Goal: Information Seeking & Learning: Find specific fact

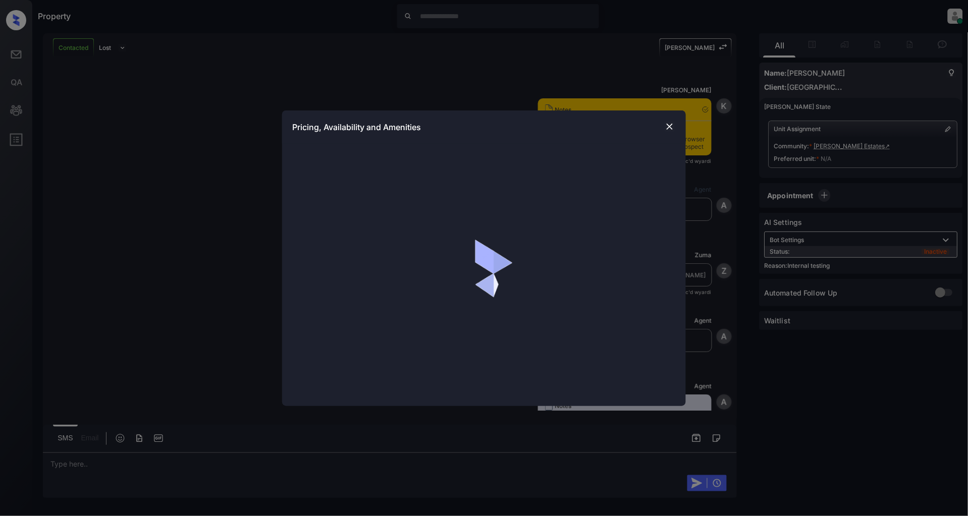
scroll to position [1368, 0]
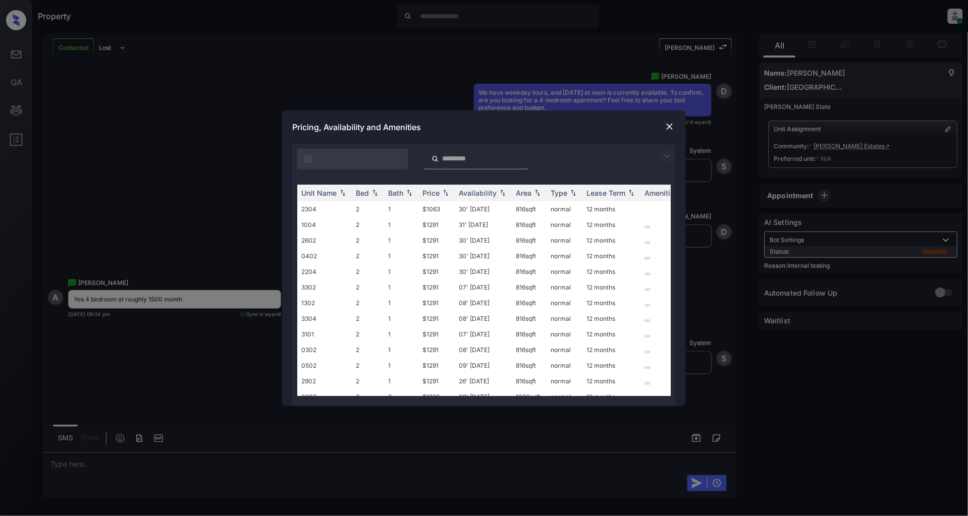
click at [665, 155] on img at bounding box center [667, 156] width 12 height 12
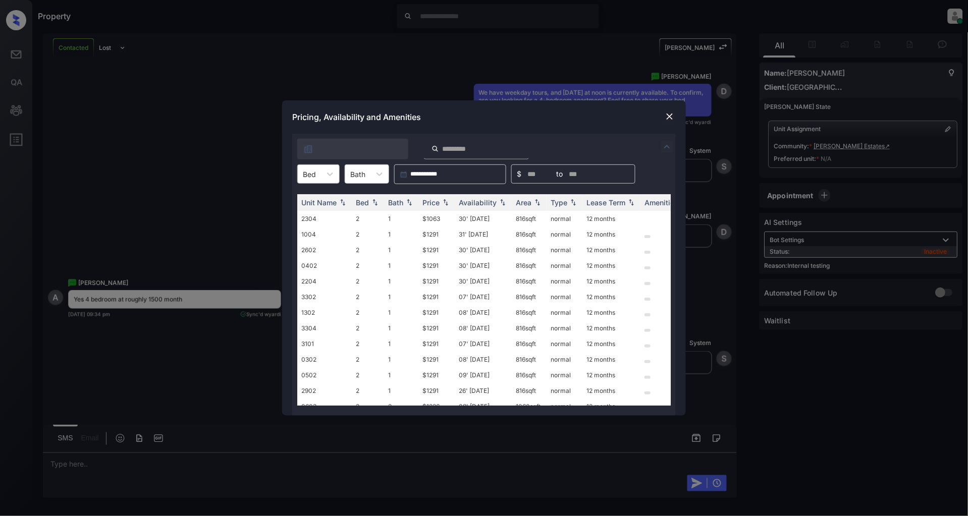
click at [334, 183] on div "Bed" at bounding box center [318, 173] width 42 height 19
click at [313, 231] on div "4" at bounding box center [318, 235] width 42 height 18
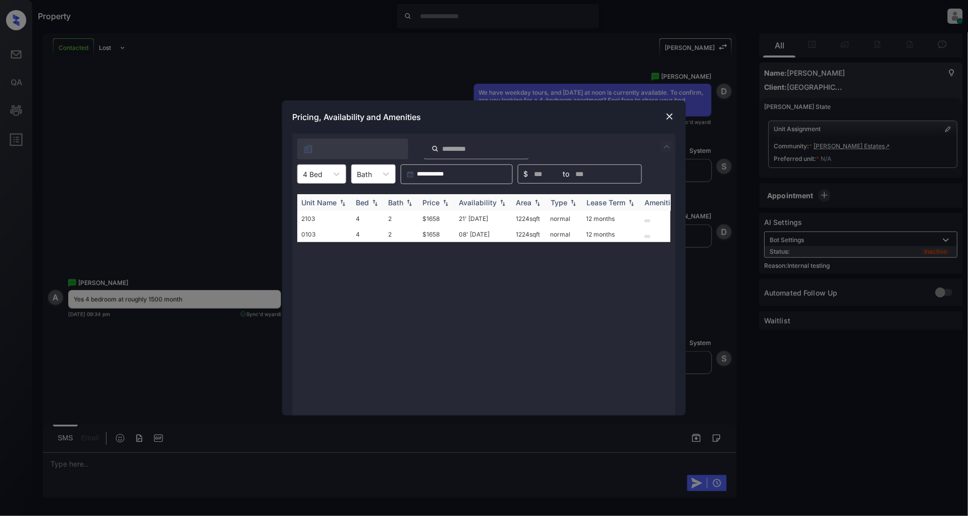
click at [447, 204] on img at bounding box center [446, 202] width 10 height 7
drag, startPoint x: 442, startPoint y: 215, endPoint x: 416, endPoint y: 217, distance: 26.3
click at [416, 217] on tr "2103 4 2 $1658 21' [DATE] sqft normal 12 months" at bounding box center [560, 219] width 527 height 16
copy tr "$1658"
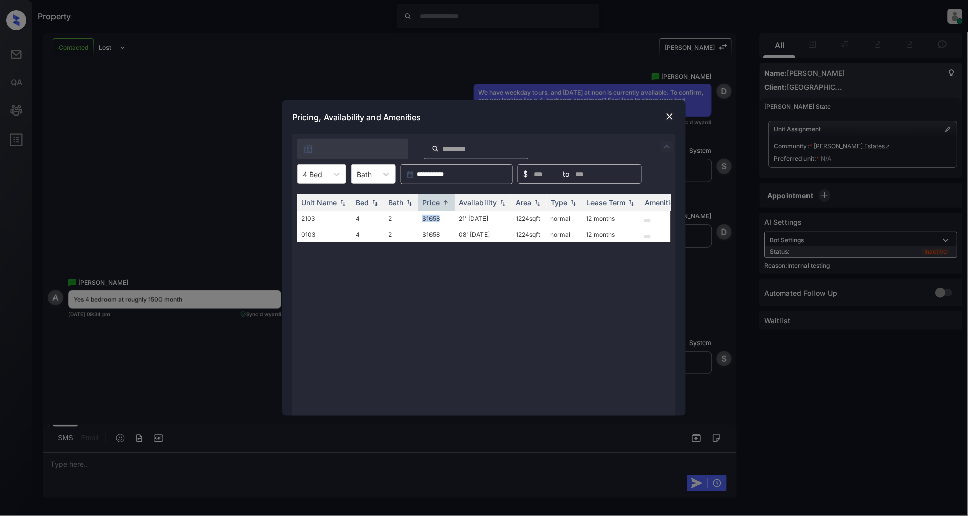
click at [673, 114] on img at bounding box center [670, 117] width 10 height 10
